Goal: Navigation & Orientation: Find specific page/section

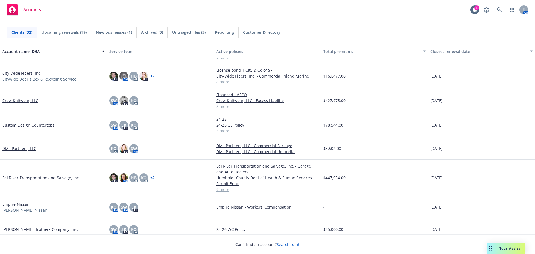
scroll to position [223, 0]
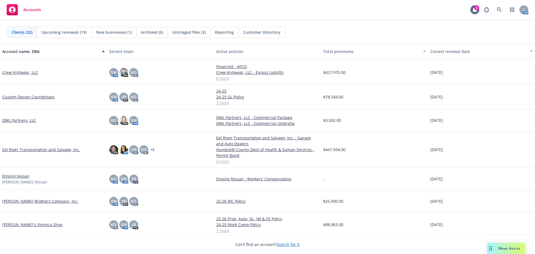
click at [20, 121] on link "DML Partners, LLC" at bounding box center [19, 120] width 34 height 6
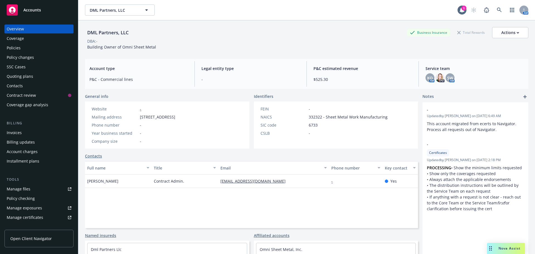
click at [15, 48] on div "Policies" at bounding box center [14, 47] width 14 height 9
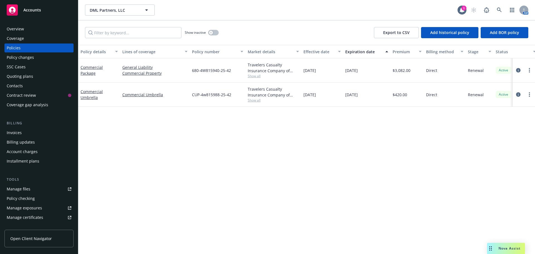
click at [31, 14] on div "Accounts" at bounding box center [39, 9] width 65 height 11
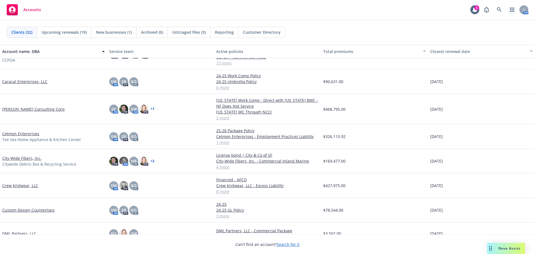
scroll to position [167, 0]
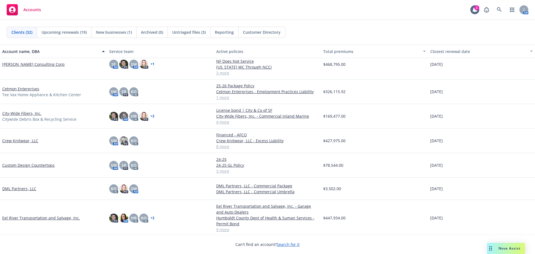
click at [20, 219] on link "Eel River Transportation and Salvage, Inc." at bounding box center [41, 218] width 78 height 6
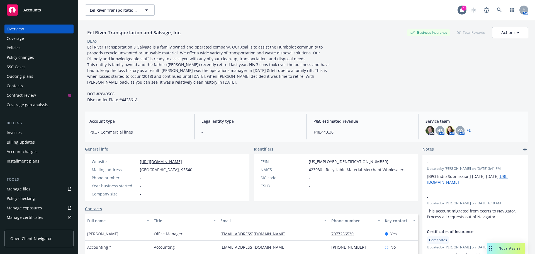
click at [19, 49] on div "Policies" at bounding box center [14, 47] width 14 height 9
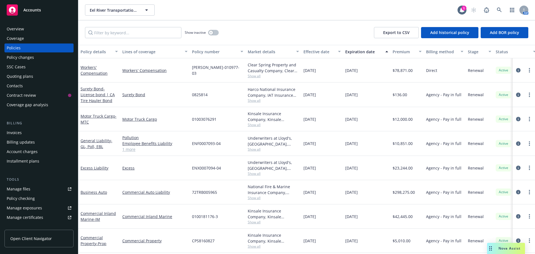
click at [251, 76] on span "Show all" at bounding box center [273, 76] width 51 height 5
